Goal: Transaction & Acquisition: Book appointment/travel/reservation

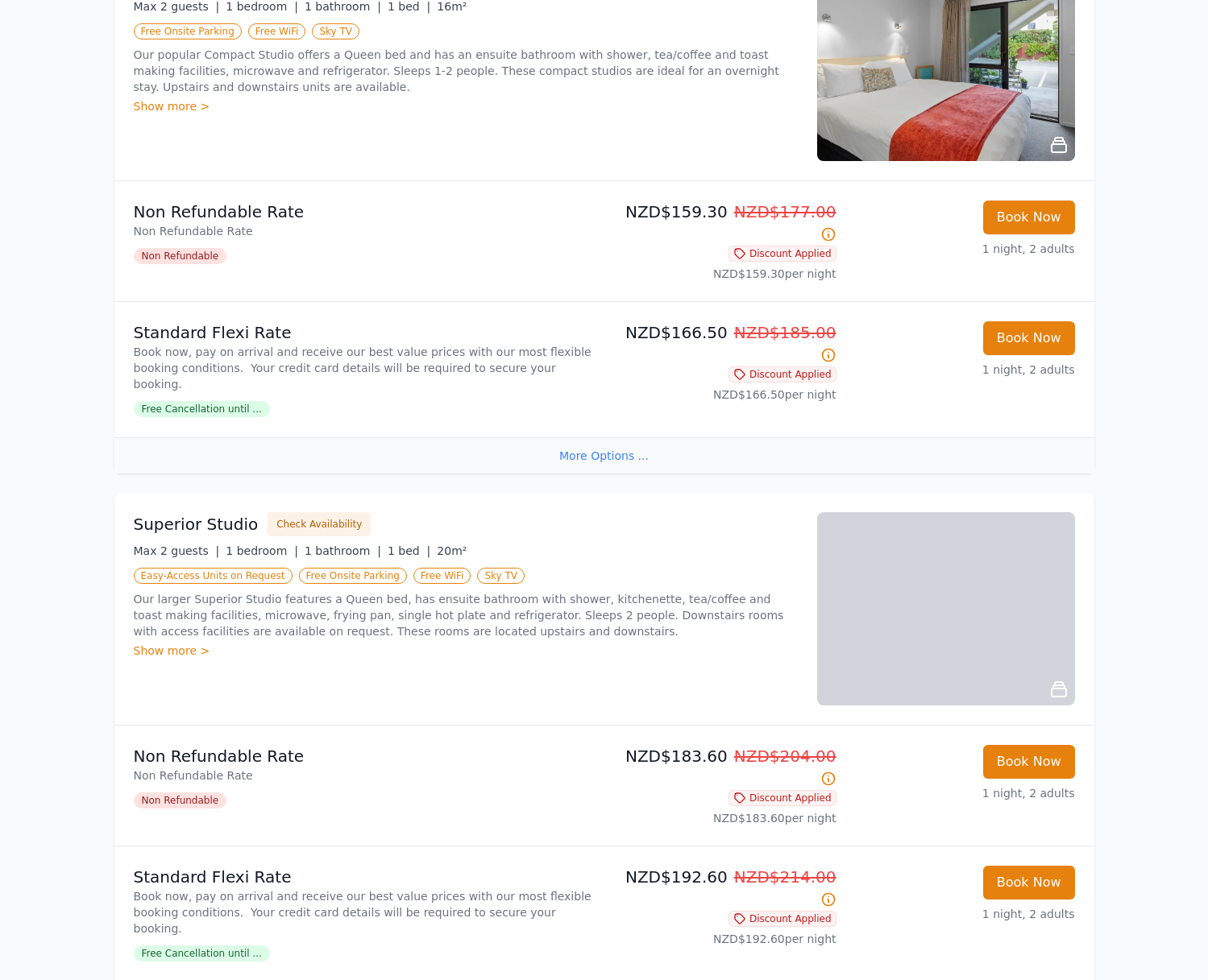
scroll to position [396, 0]
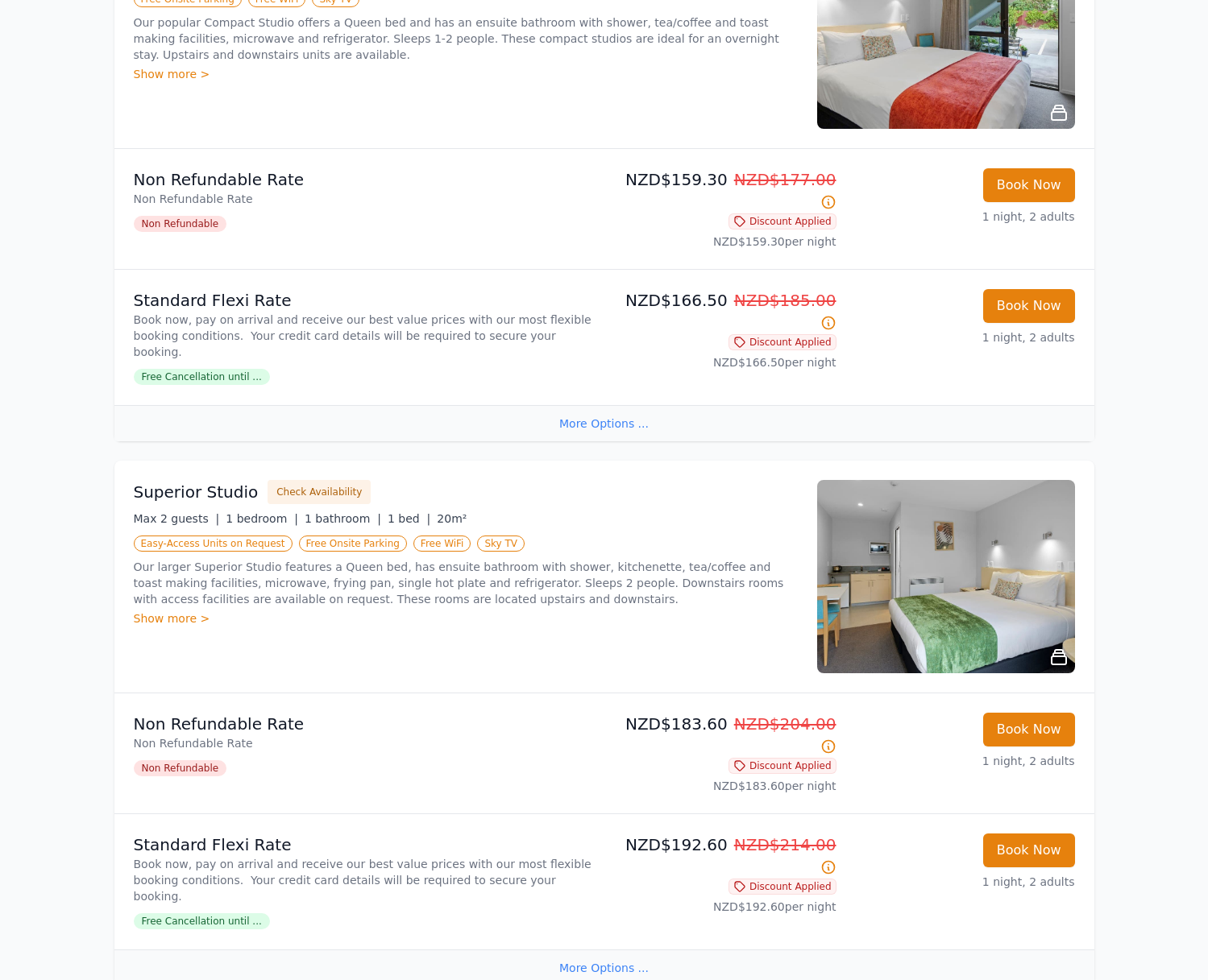
click at [626, 207] on div "NZD$159.30 NZD$177.00 Discount Applied NZD$159.30 per night" at bounding box center [724, 209] width 226 height 81
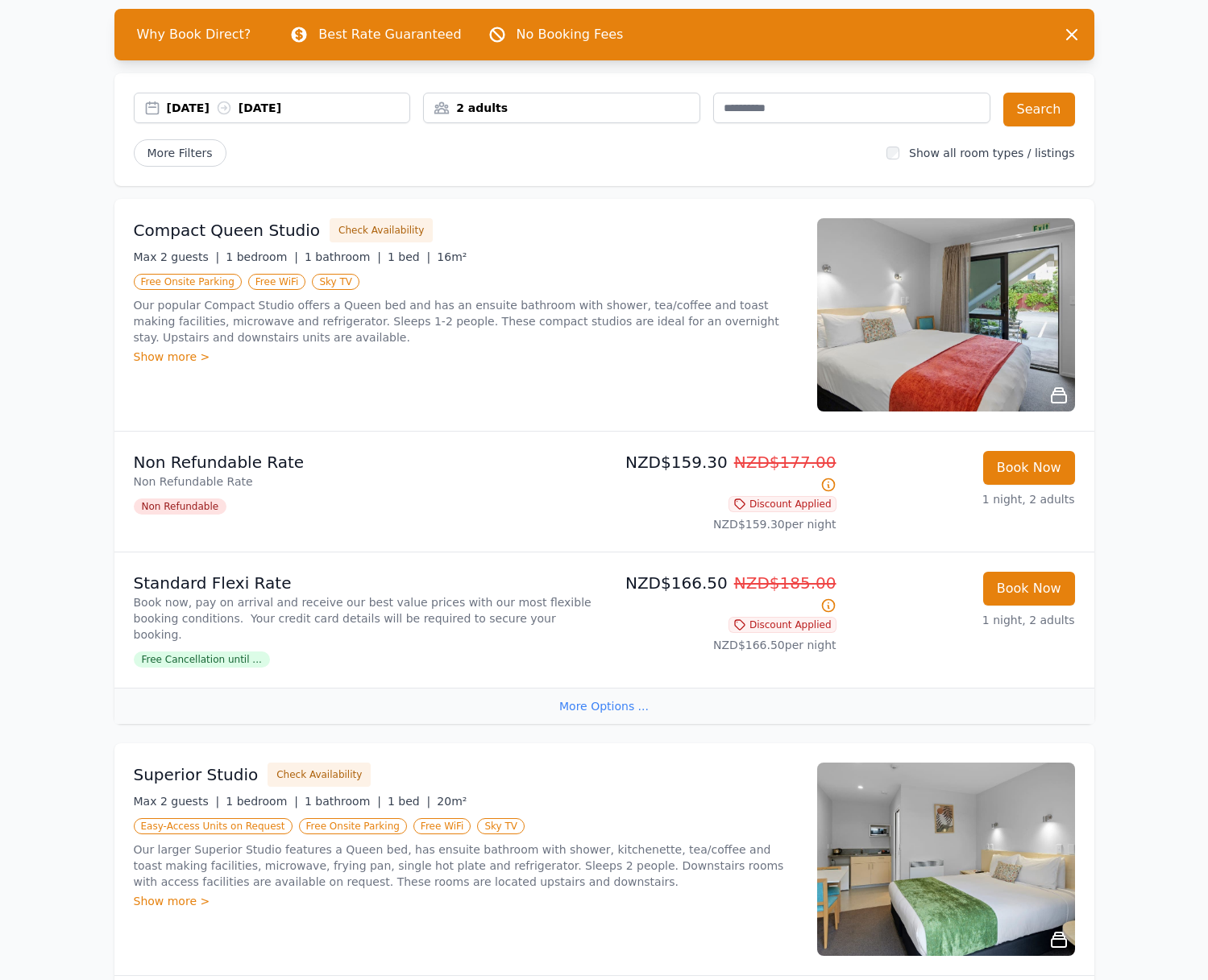
scroll to position [0, 0]
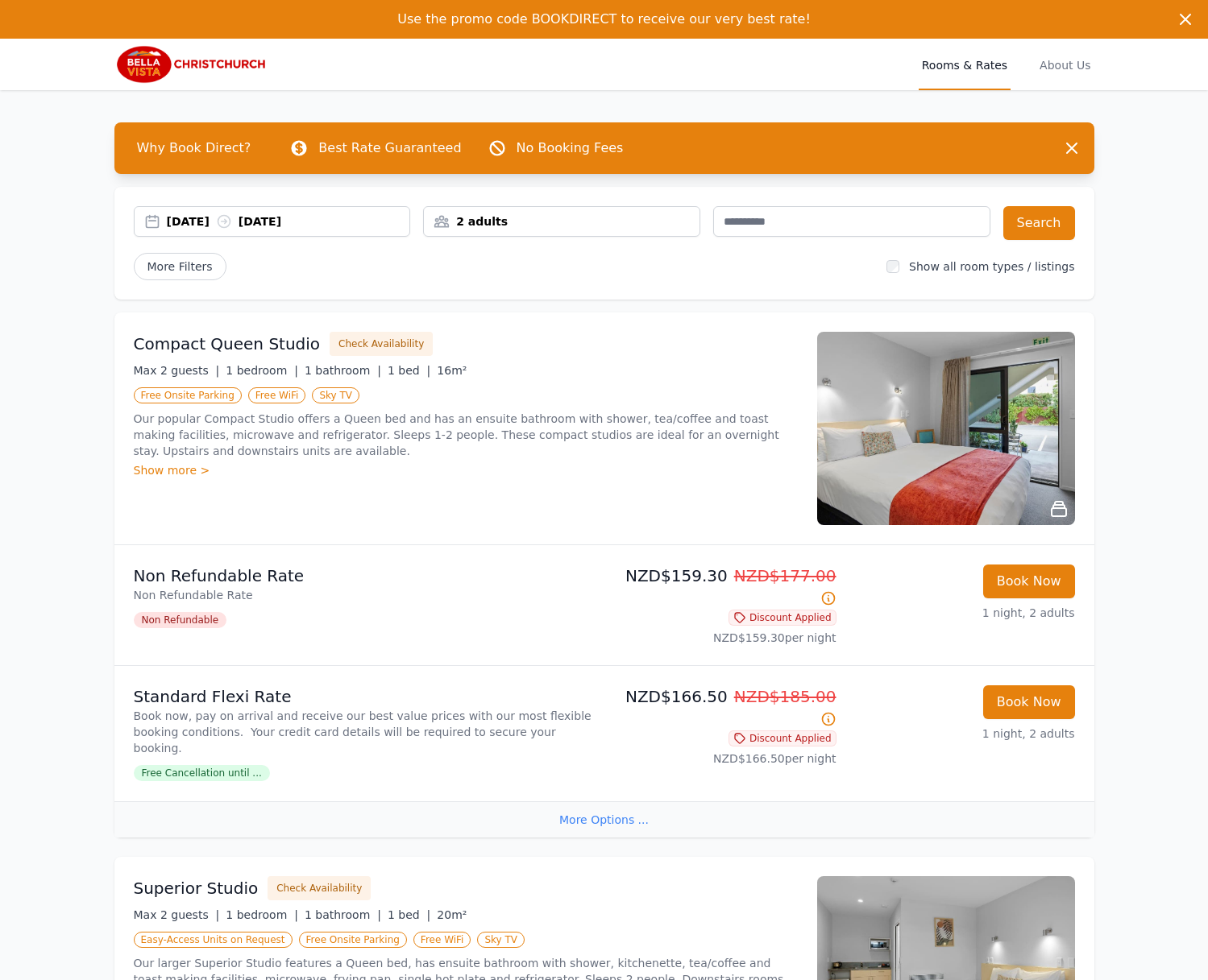
click at [294, 209] on div "25 Sep 2025 26 Sep 2025" at bounding box center [272, 222] width 277 height 31
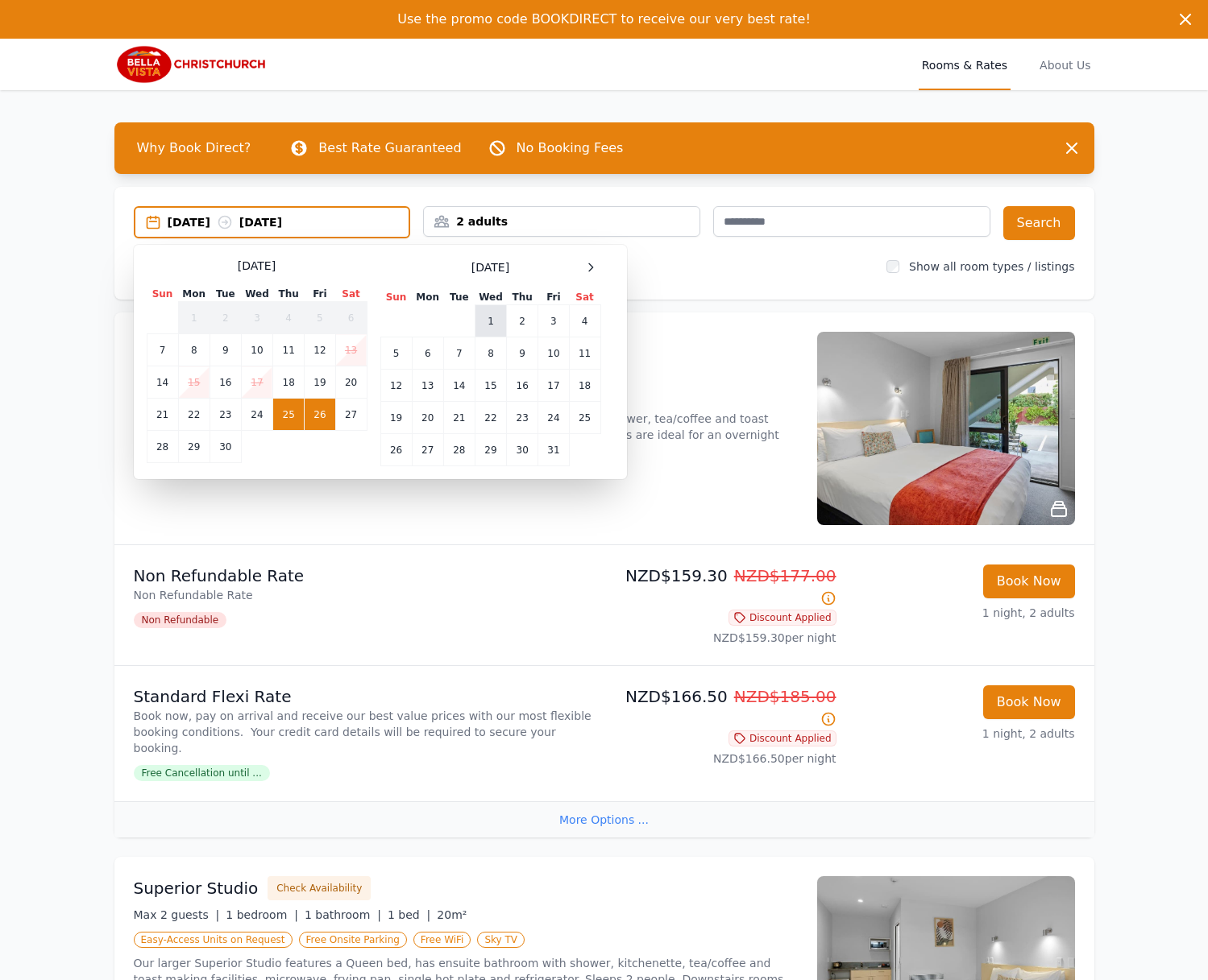
click at [489, 320] on td "1" at bounding box center [490, 321] width 31 height 32
drag, startPoint x: 514, startPoint y: 319, endPoint x: 581, endPoint y: 308, distance: 67.9
click at [514, 319] on td "2" at bounding box center [522, 321] width 31 height 32
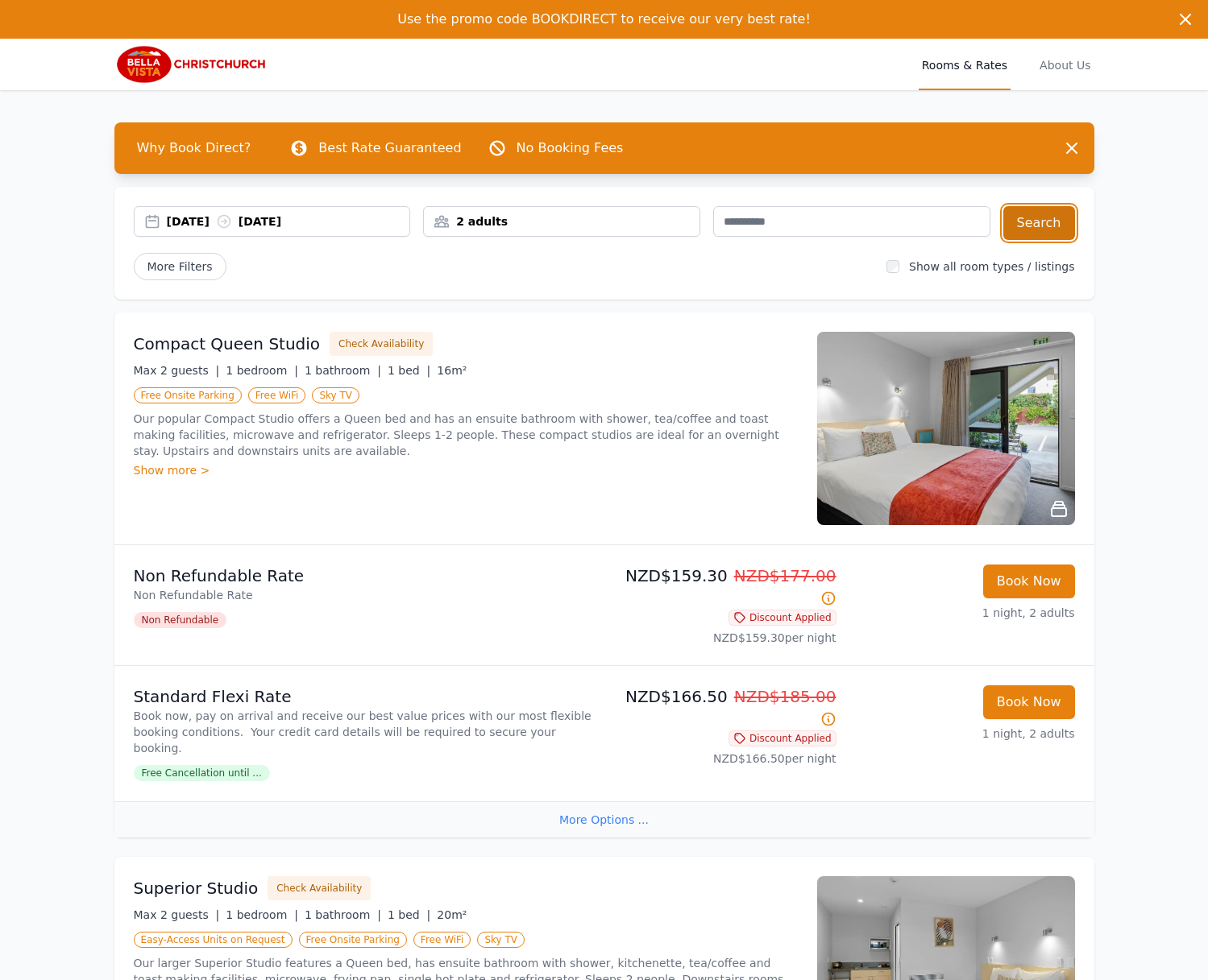
click at [1025, 229] on button "Search" at bounding box center [1039, 223] width 72 height 34
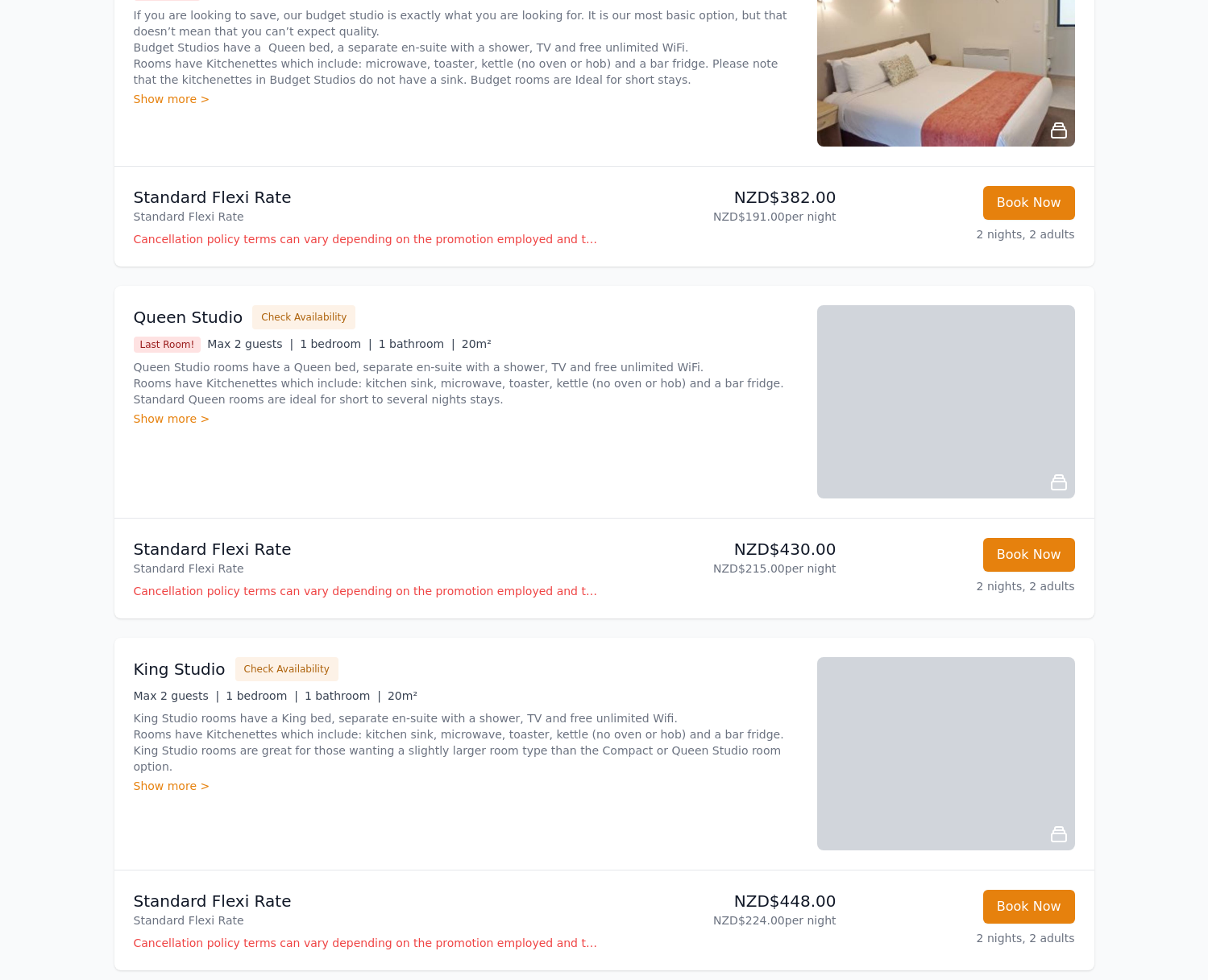
scroll to position [330, 0]
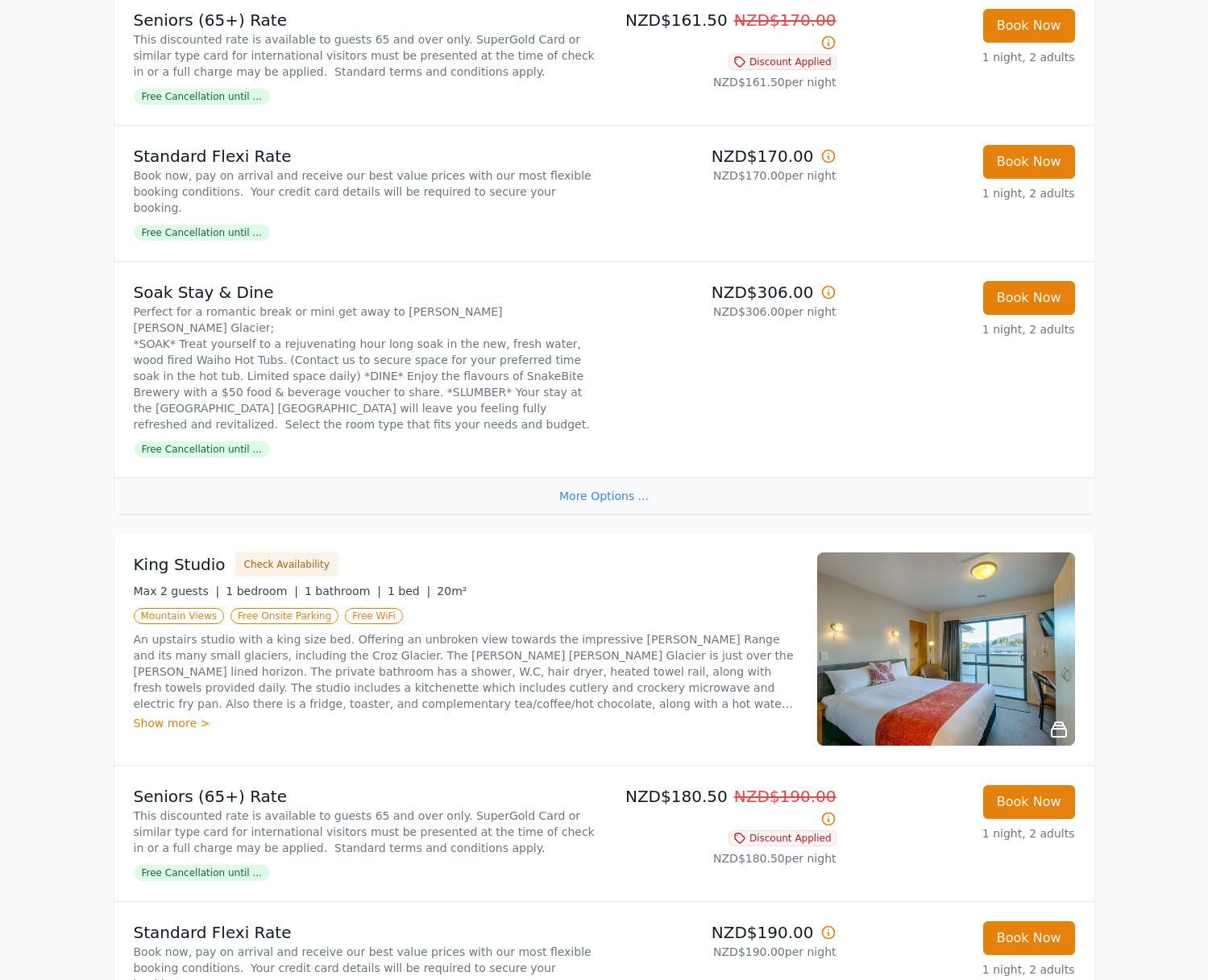
scroll to position [1328, 0]
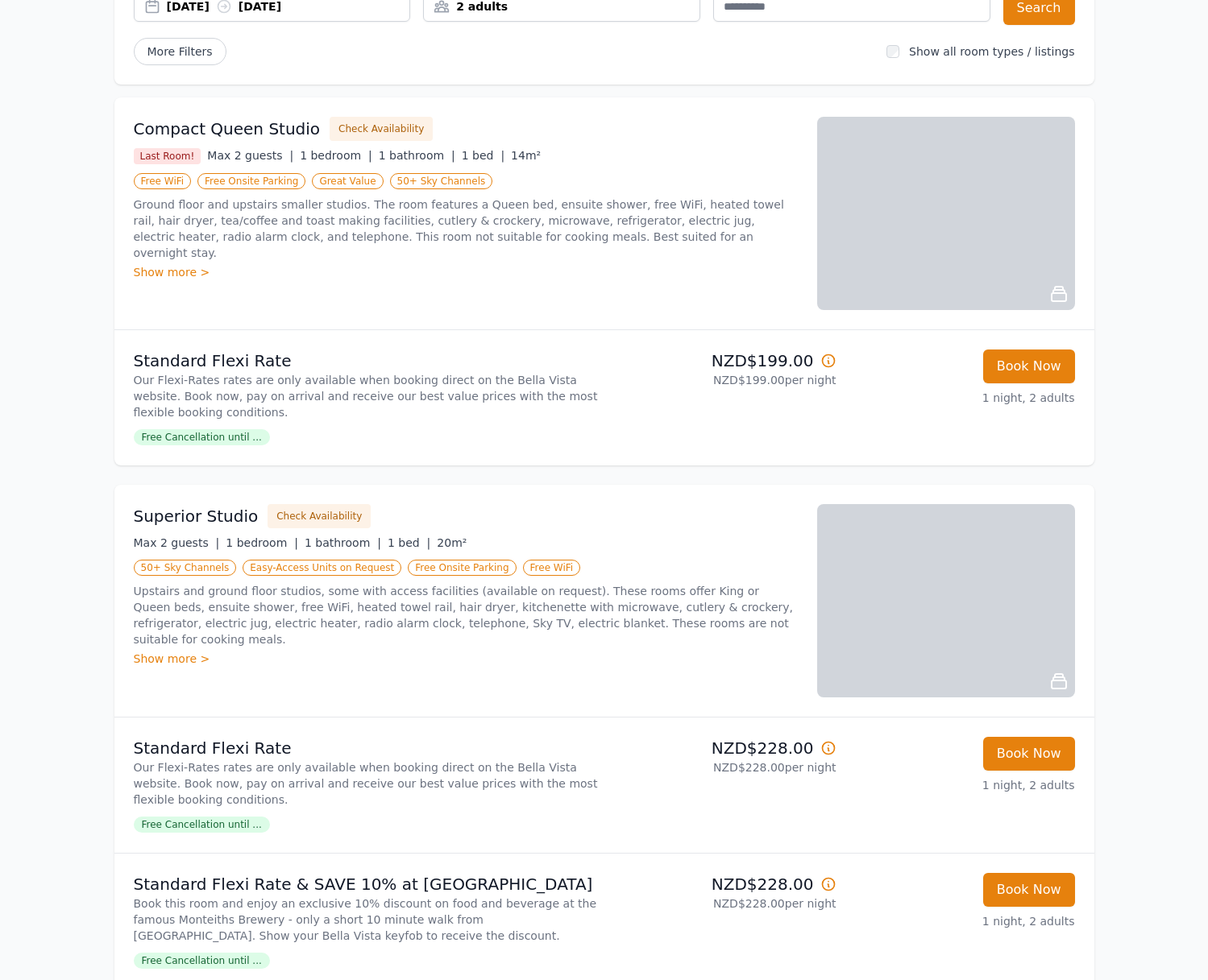
scroll to position [242, 0]
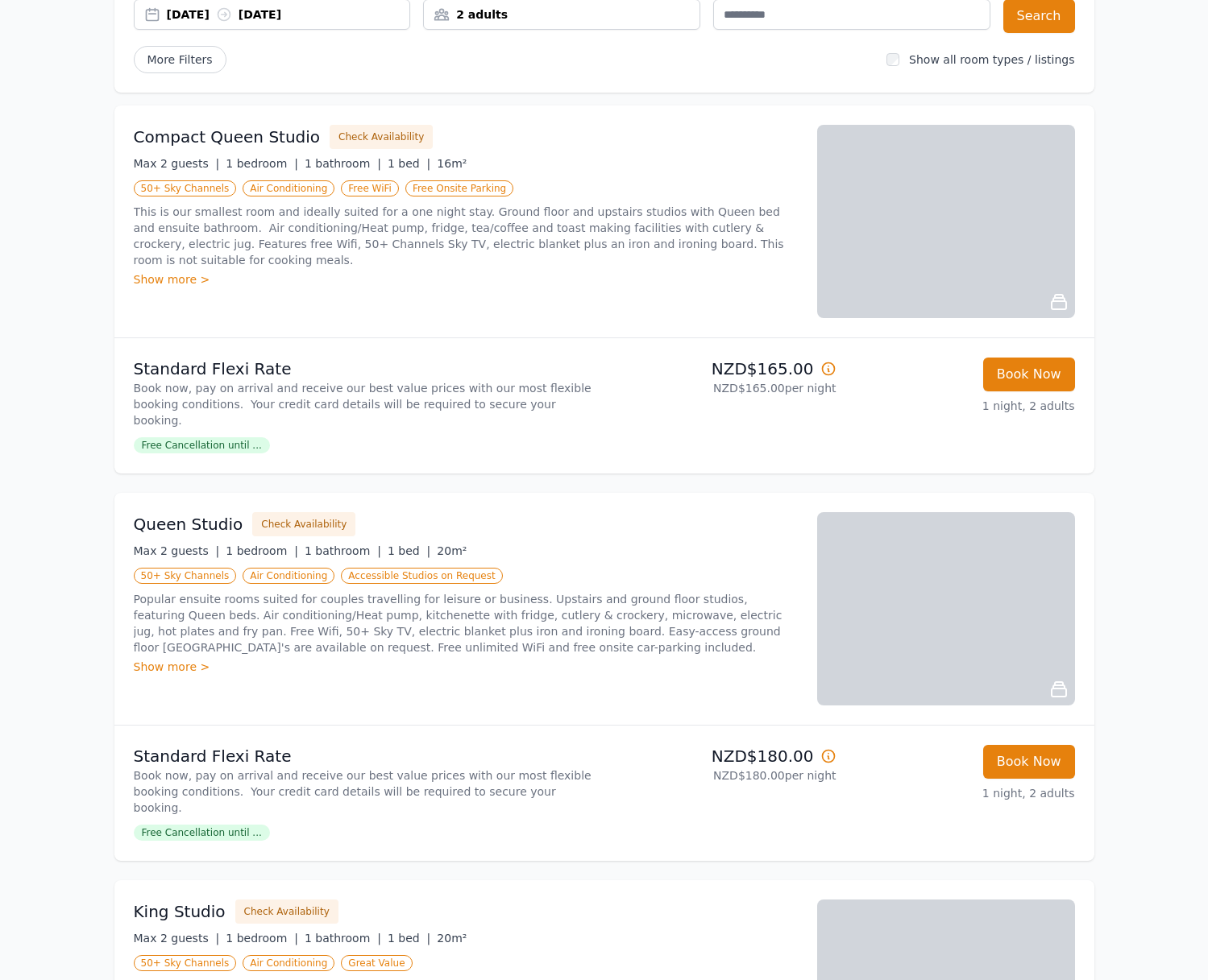
scroll to position [174, 0]
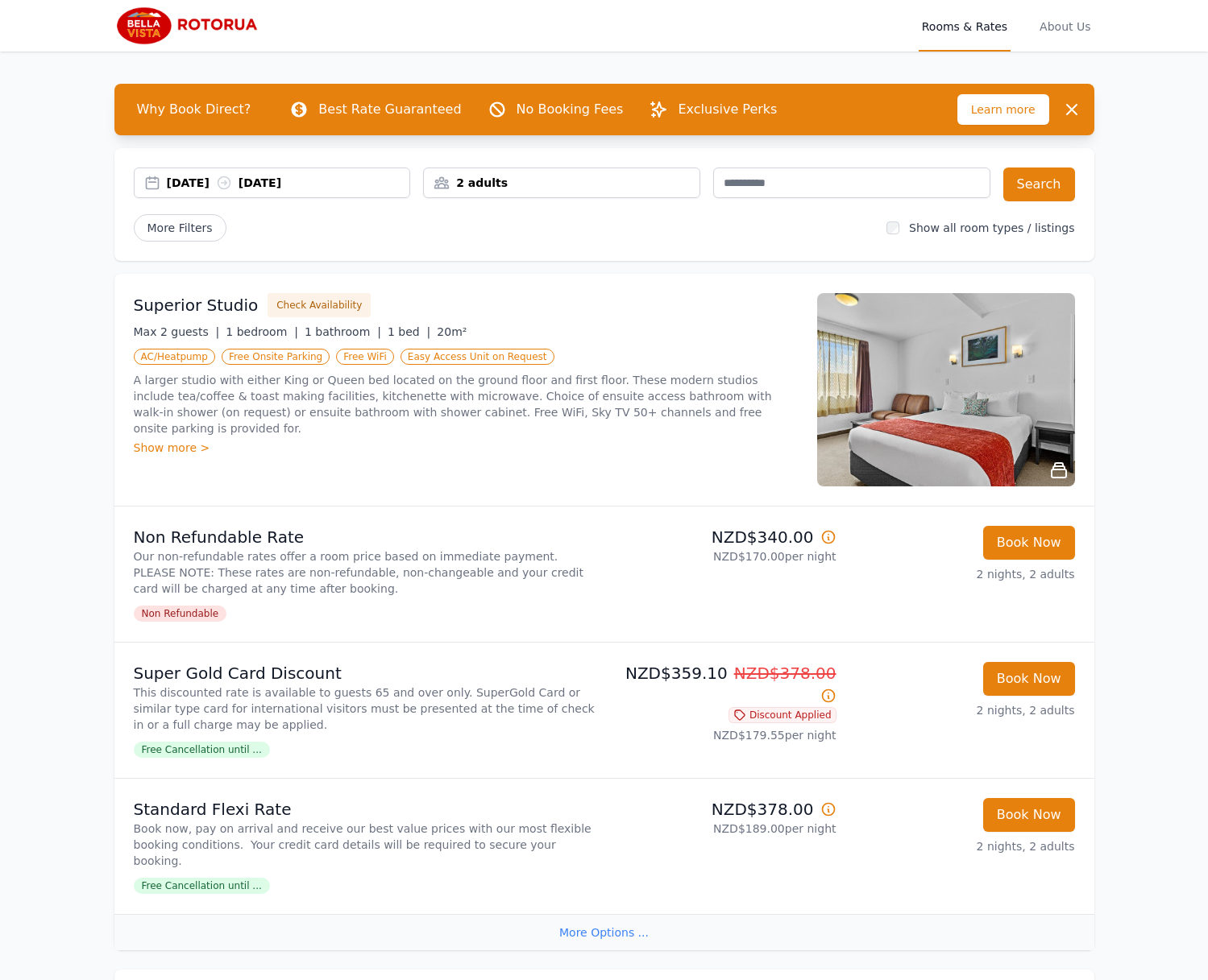
scroll to position [5, 0]
